Goal: Task Accomplishment & Management: Manage account settings

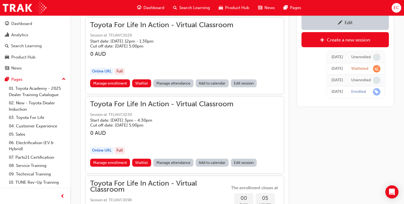
scroll to position [497, 0]
click at [166, 82] on link "Manage attendance" at bounding box center [173, 84] width 40 height 8
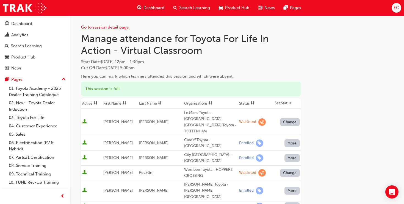
click at [112, 26] on link "Go to session detail page" at bounding box center [105, 27] width 48 height 5
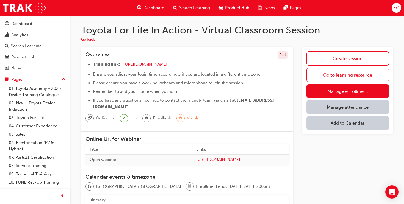
click at [330, 110] on link "Manage attendance" at bounding box center [347, 107] width 82 height 14
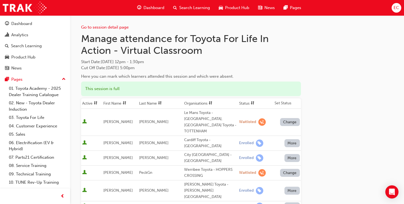
click at [250, 102] on span at bounding box center [253, 103] width 6 height 7
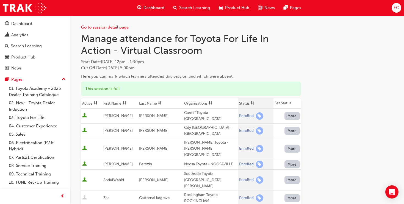
click at [107, 104] on th "First Name" at bounding box center [120, 103] width 36 height 10
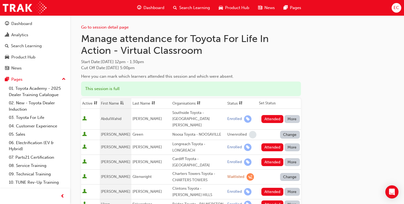
click at [239, 101] on span "sorting-icon" at bounding box center [241, 103] width 4 height 5
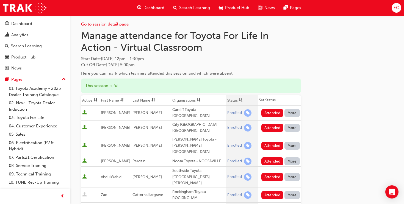
scroll to position [2, 0]
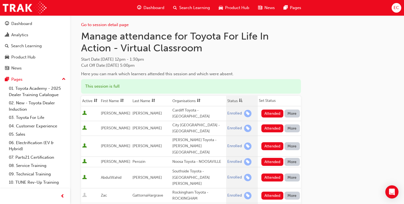
click at [116, 98] on th "First Name" at bounding box center [116, 101] width 32 height 10
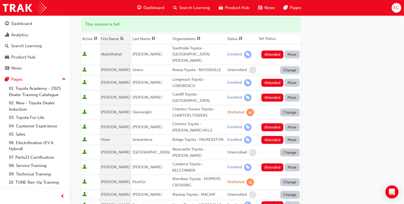
scroll to position [65, 0]
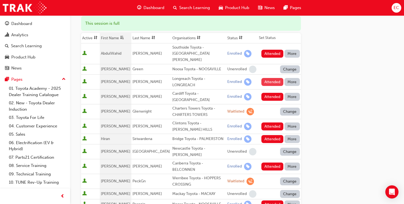
click at [273, 78] on button "Attended" at bounding box center [272, 82] width 22 height 8
click at [269, 93] on button "Attended" at bounding box center [272, 97] width 22 height 8
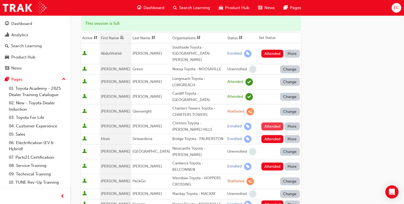
click at [272, 123] on button "Attended" at bounding box center [272, 127] width 22 height 8
click at [271, 135] on button "Attended" at bounding box center [272, 139] width 22 height 8
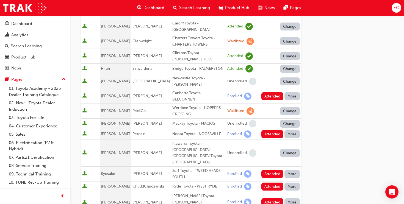
scroll to position [142, 0]
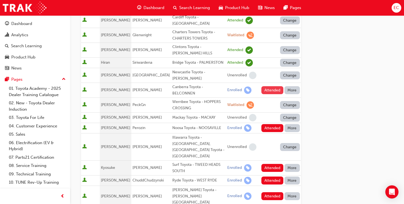
click at [271, 86] on button "Attended" at bounding box center [272, 90] width 22 height 8
click at [272, 124] on button "Attended" at bounding box center [272, 128] width 22 height 8
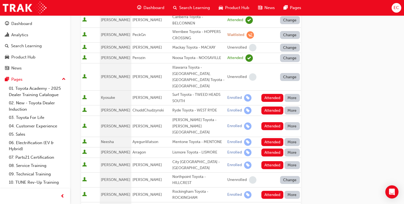
scroll to position [213, 0]
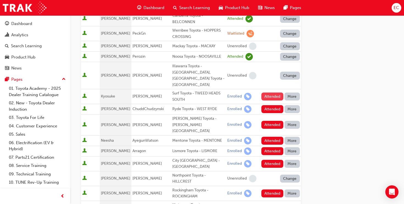
click at [267, 93] on button "Attended" at bounding box center [272, 97] width 22 height 8
click at [272, 121] on button "Attended" at bounding box center [272, 125] width 22 height 8
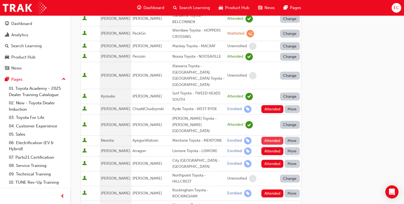
click at [265, 137] on button "Attended" at bounding box center [272, 141] width 22 height 8
click at [273, 147] on button "Attended" at bounding box center [272, 151] width 22 height 8
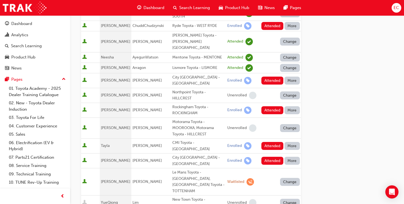
scroll to position [297, 0]
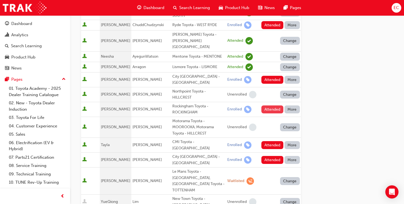
click at [272, 106] on button "Attended" at bounding box center [272, 110] width 22 height 8
click at [266, 141] on button "Attended" at bounding box center [272, 145] width 22 height 8
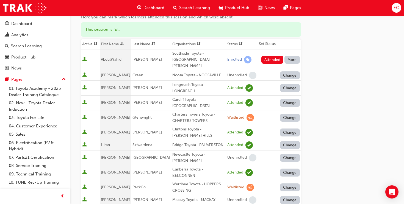
scroll to position [60, 0]
click at [226, 45] on th "Status" at bounding box center [242, 43] width 32 height 10
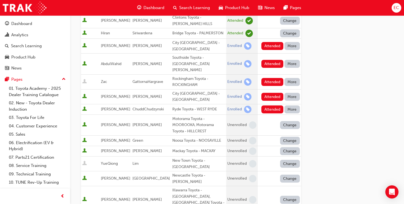
scroll to position [238, 0]
